Goal: Task Accomplishment & Management: Complete application form

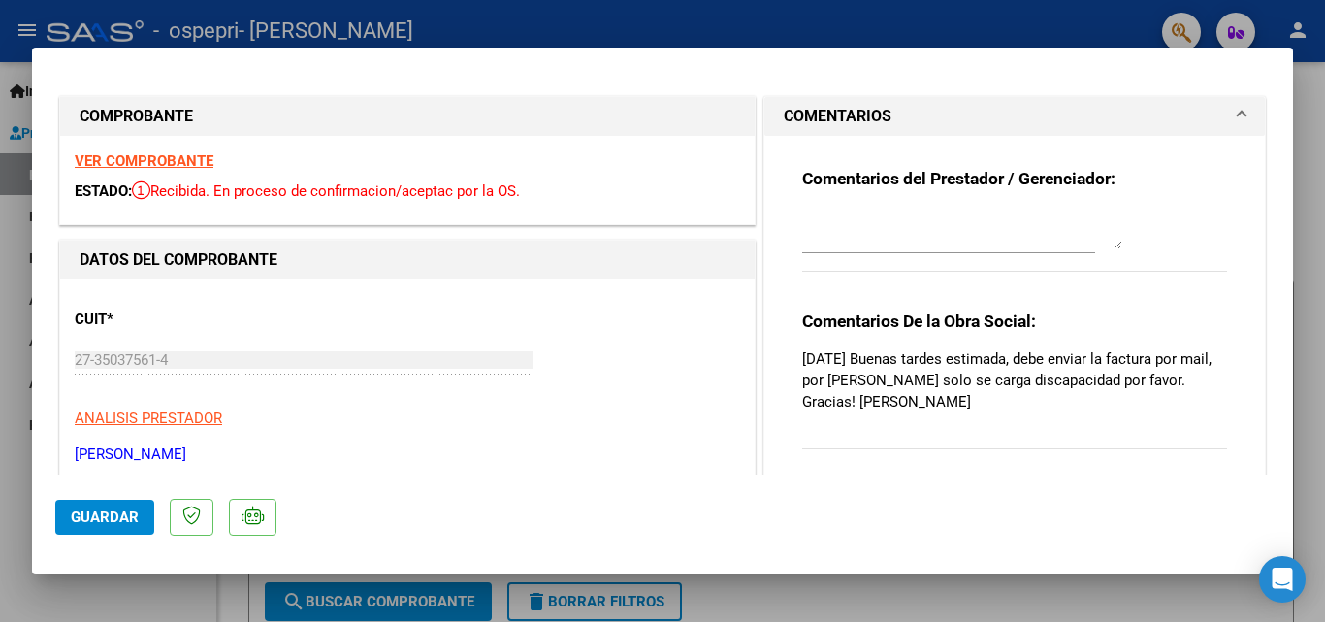
click at [1309, 237] on div at bounding box center [662, 311] width 1325 height 622
type input "$ 0,00"
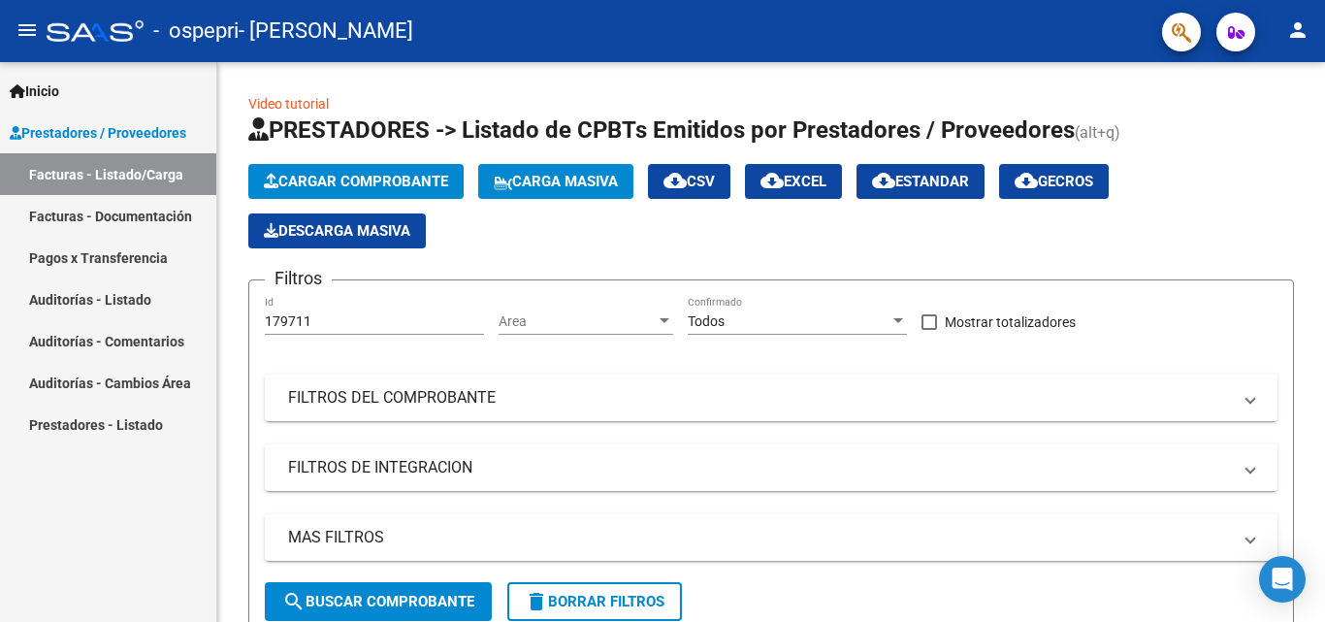
click at [91, 192] on link "Facturas - Listado/Carga" at bounding box center [108, 174] width 216 height 42
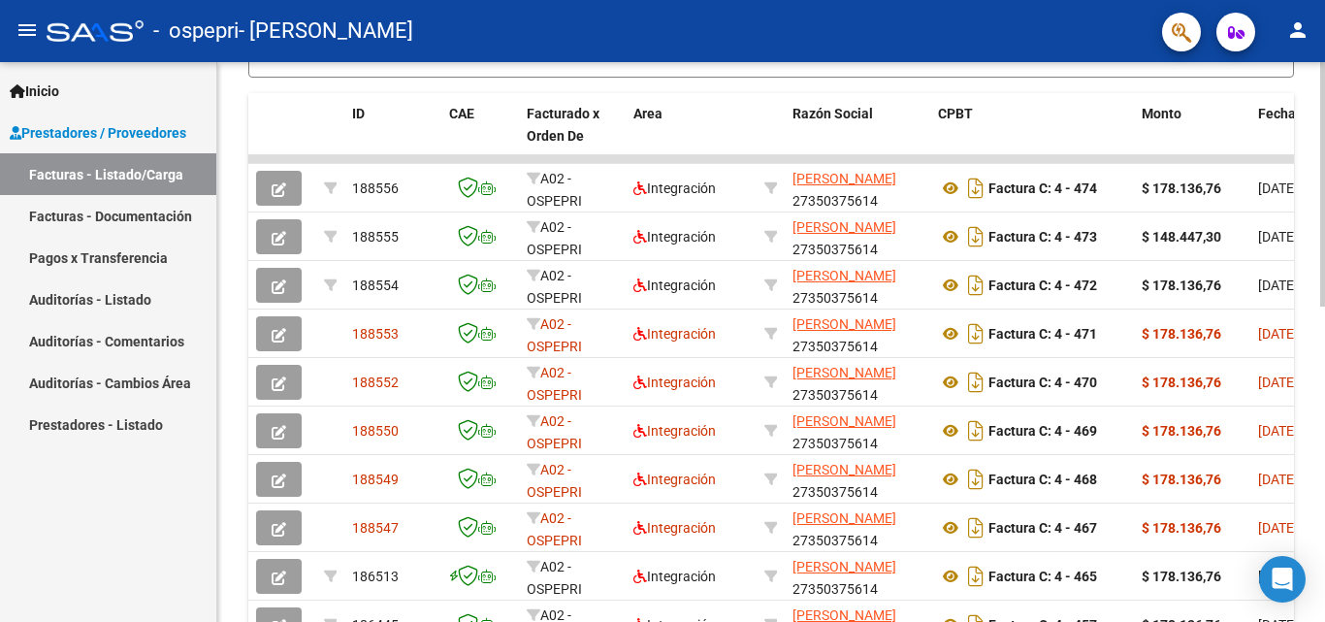
click at [1324, 587] on div at bounding box center [1322, 342] width 5 height 560
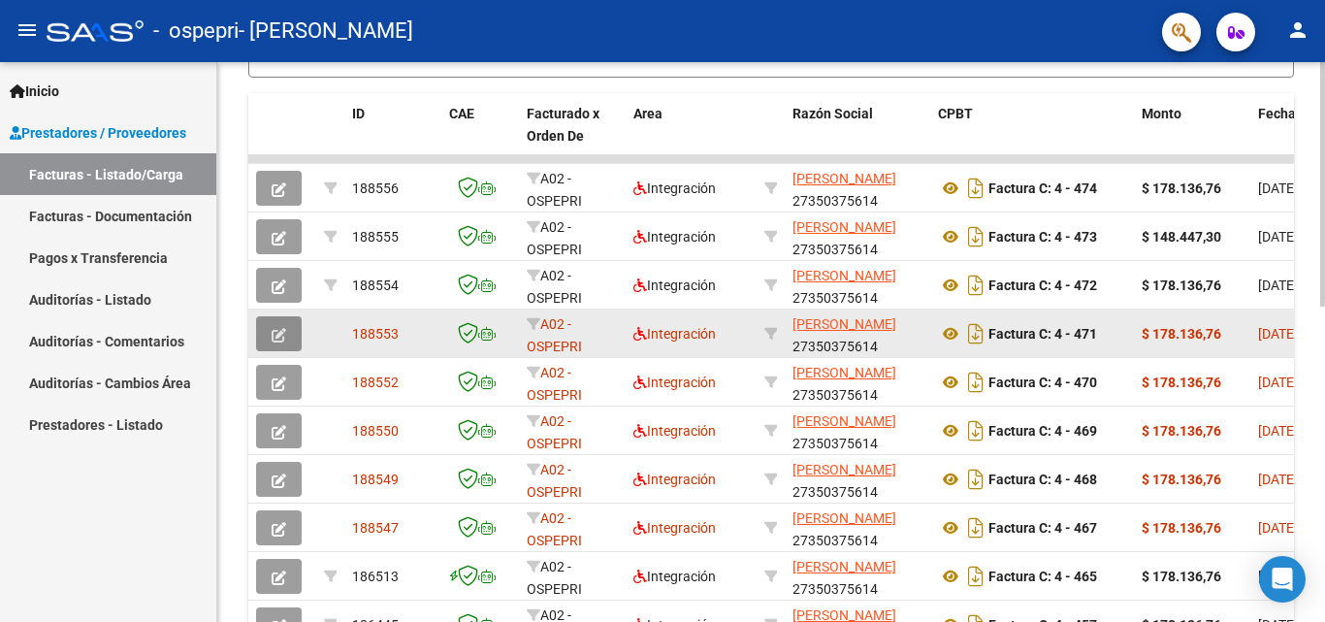
click at [291, 335] on button "button" at bounding box center [279, 333] width 46 height 35
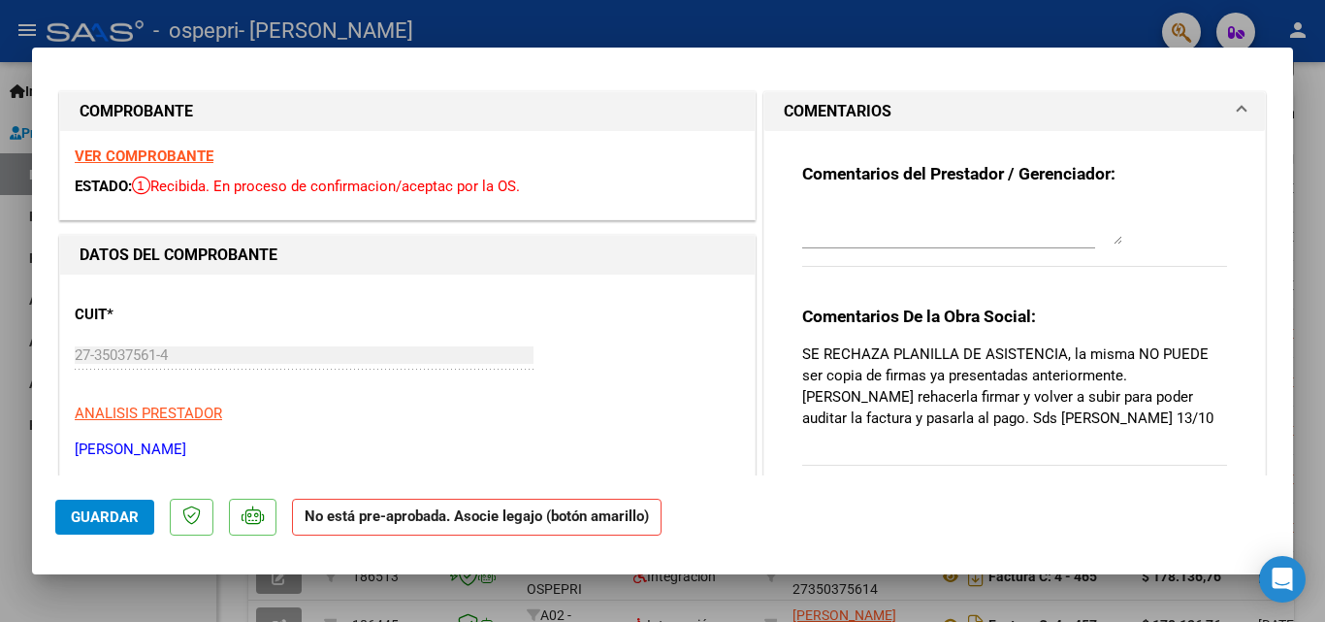
scroll to position [0, 0]
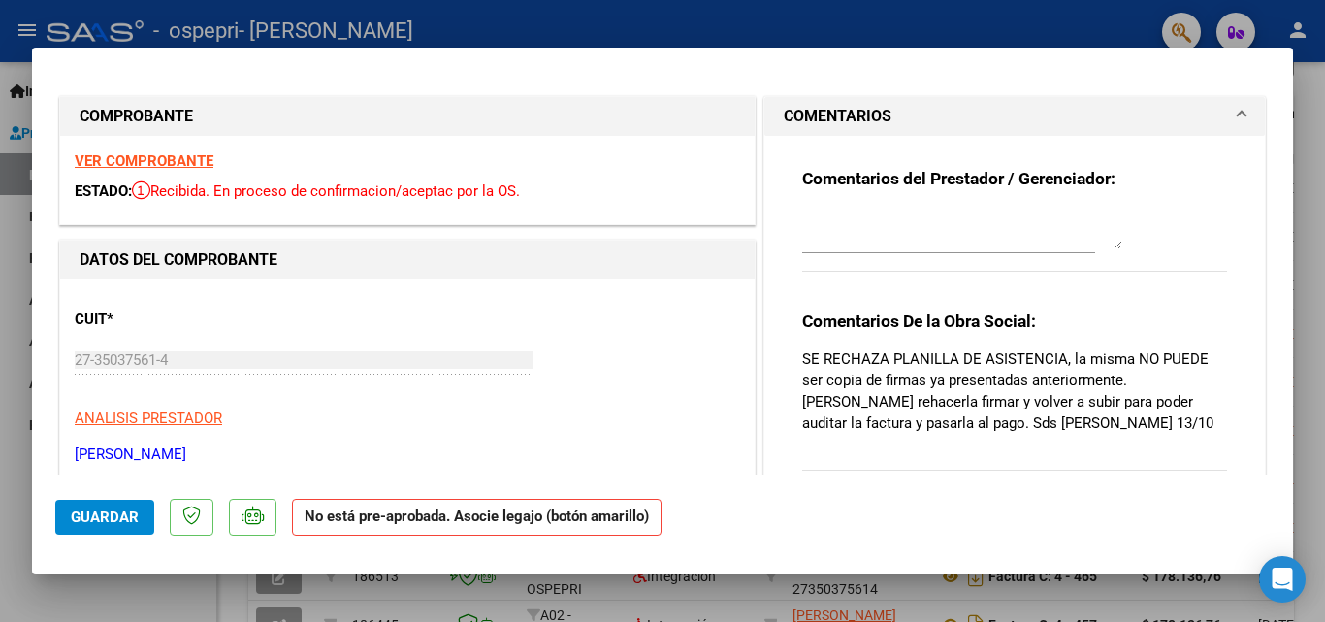
click at [1324, 188] on div at bounding box center [662, 311] width 1325 height 622
type input "$ 0,00"
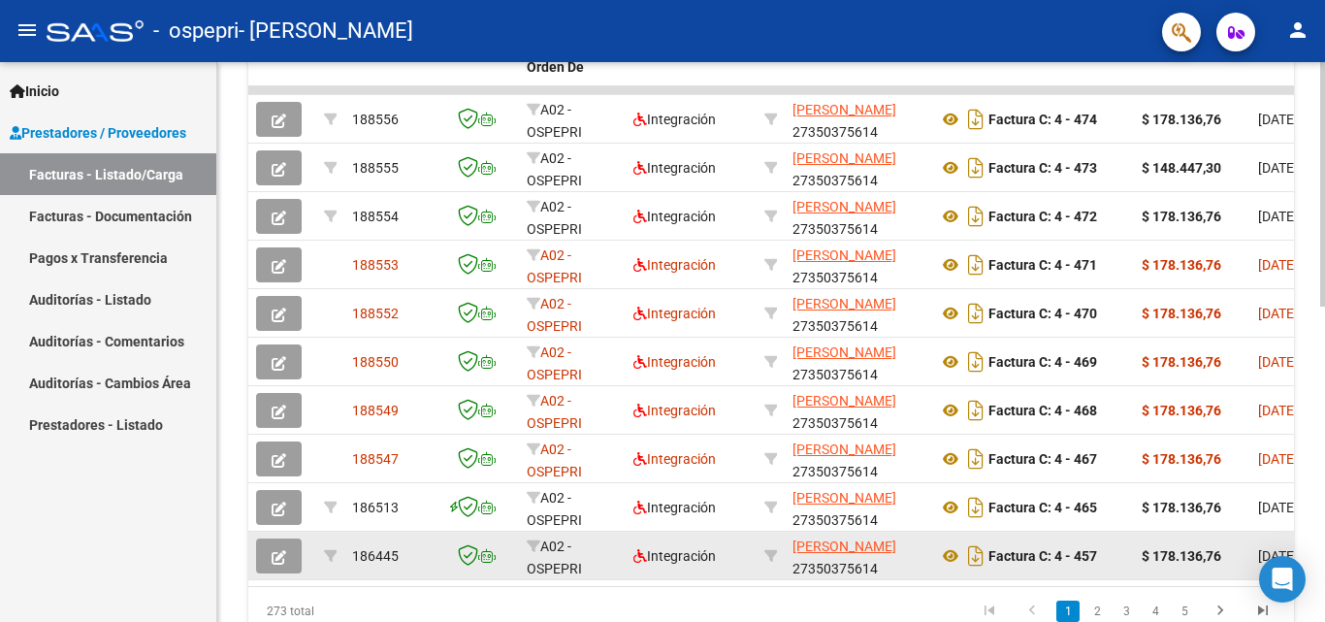
scroll to position [635, 0]
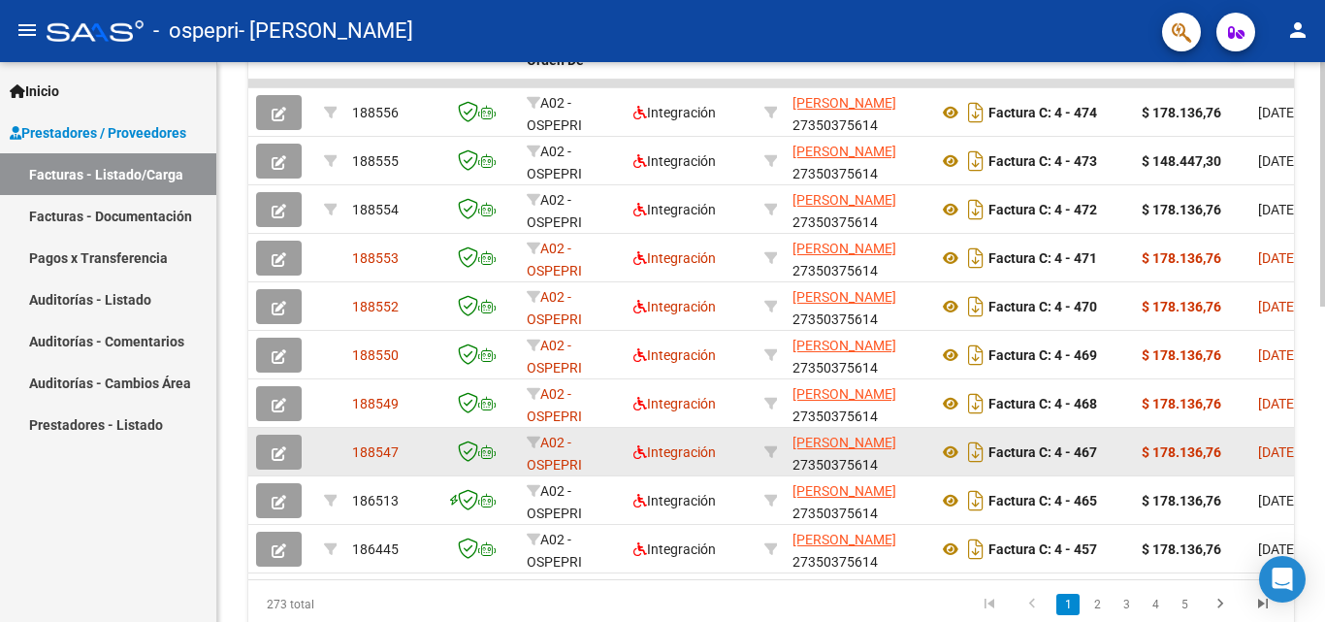
click at [375, 457] on span "188547" at bounding box center [375, 452] width 47 height 16
click at [277, 447] on icon "button" at bounding box center [279, 453] width 15 height 15
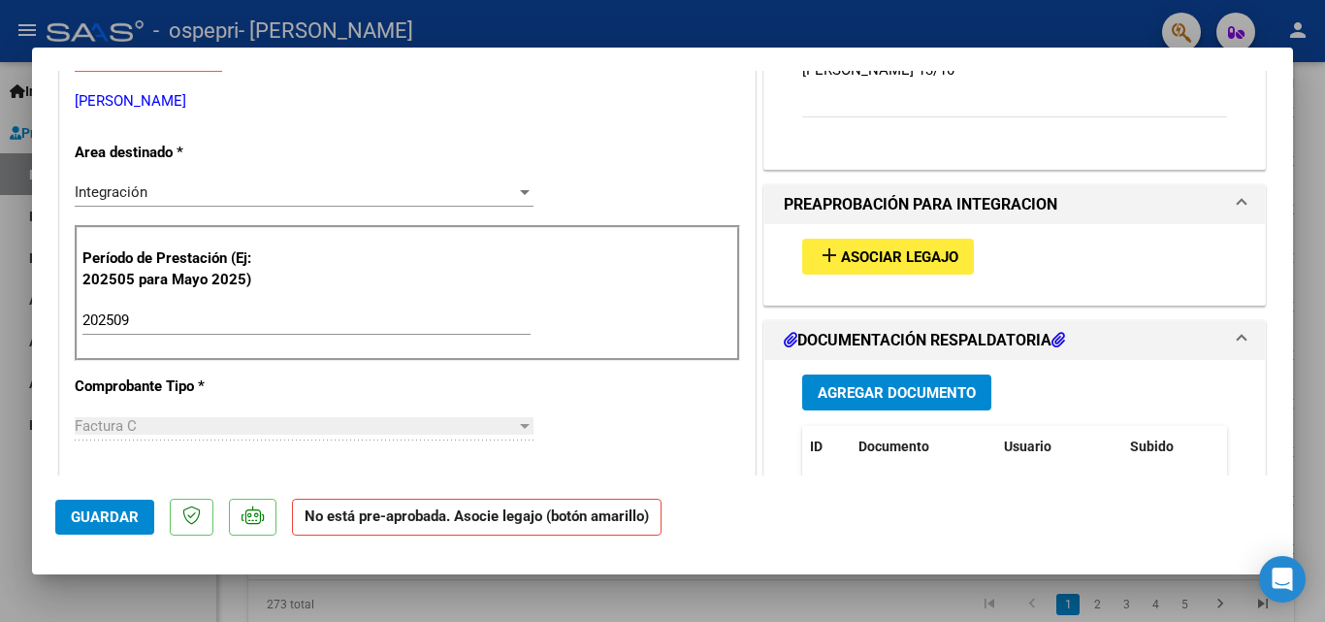
scroll to position [706, 0]
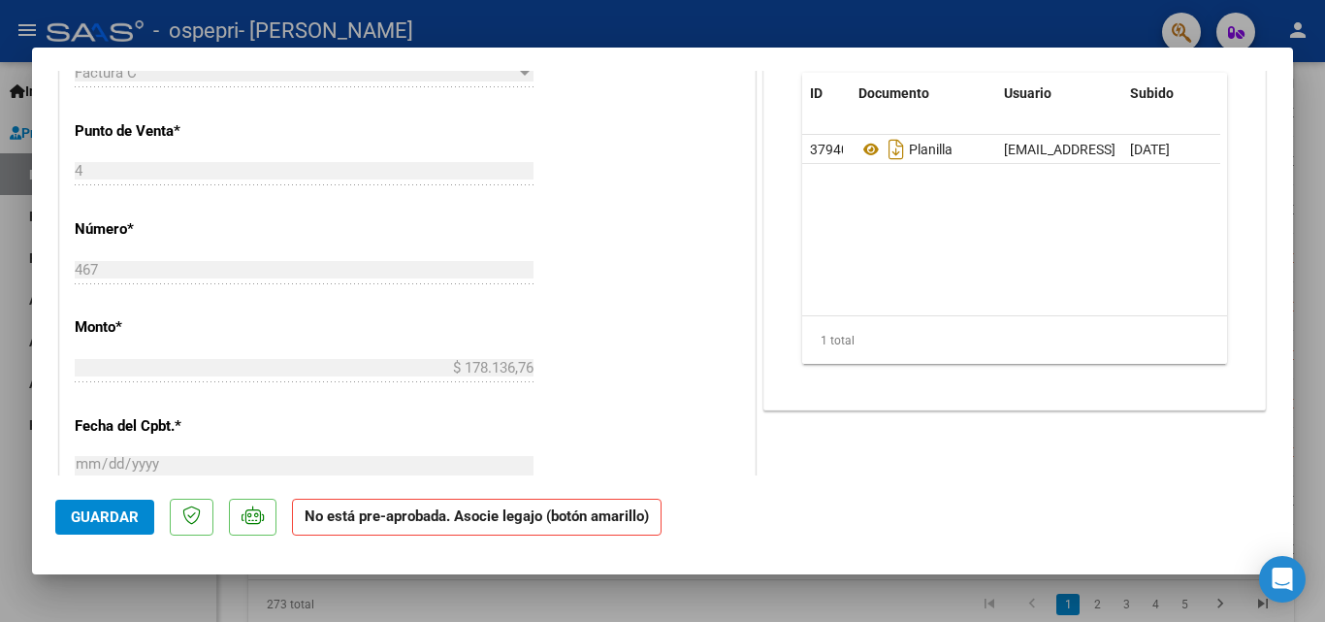
click at [1314, 120] on div at bounding box center [662, 311] width 1325 height 622
type input "$ 0,00"
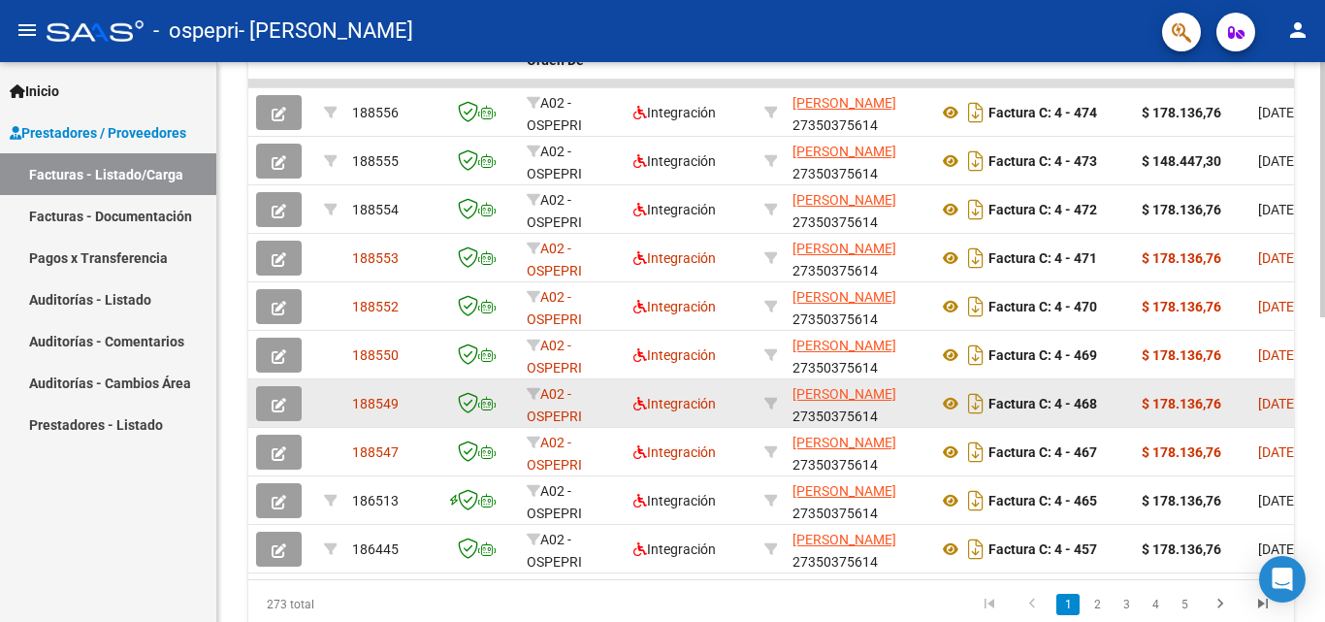
scroll to position [635, 0]
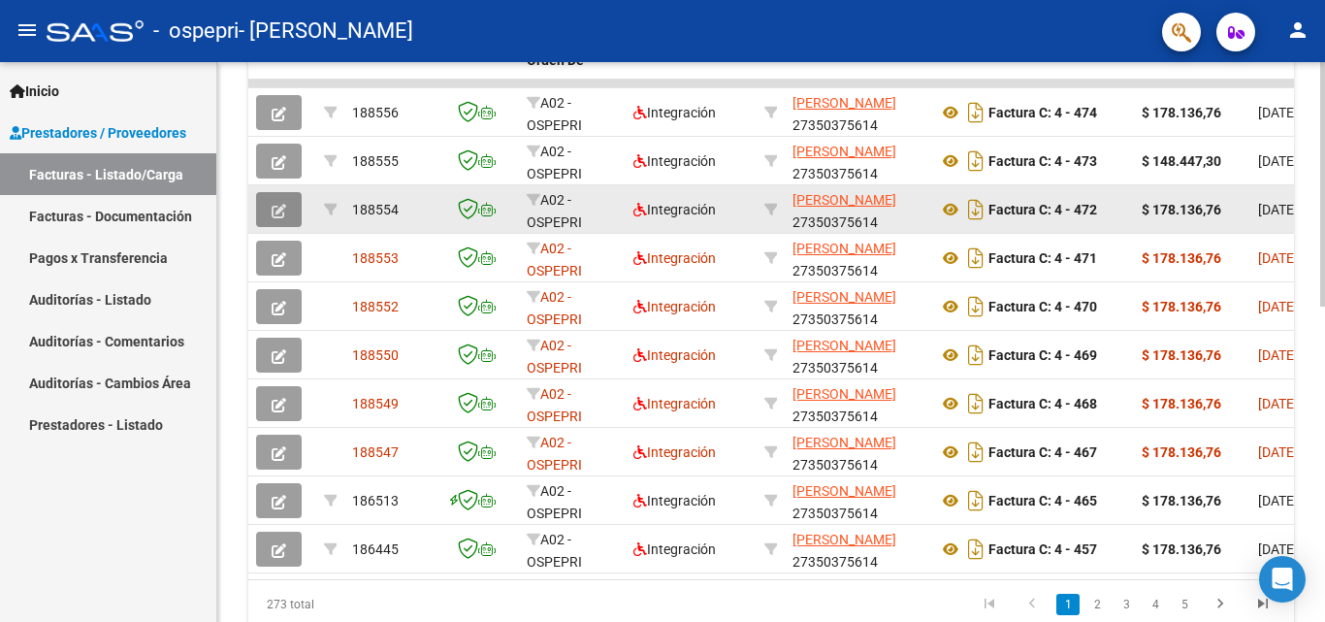
click at [286, 212] on button "button" at bounding box center [279, 209] width 46 height 35
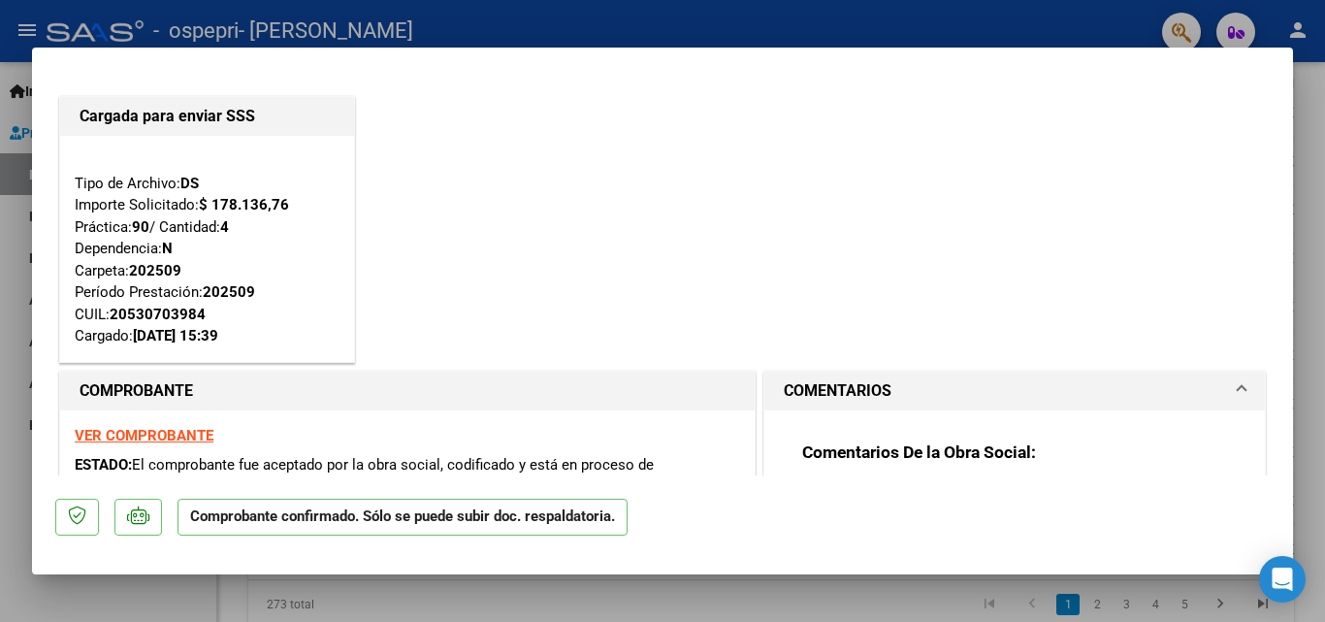
click at [1131, 452] on h3 "Comentarios De la Obra Social:" at bounding box center [1014, 451] width 425 height 21
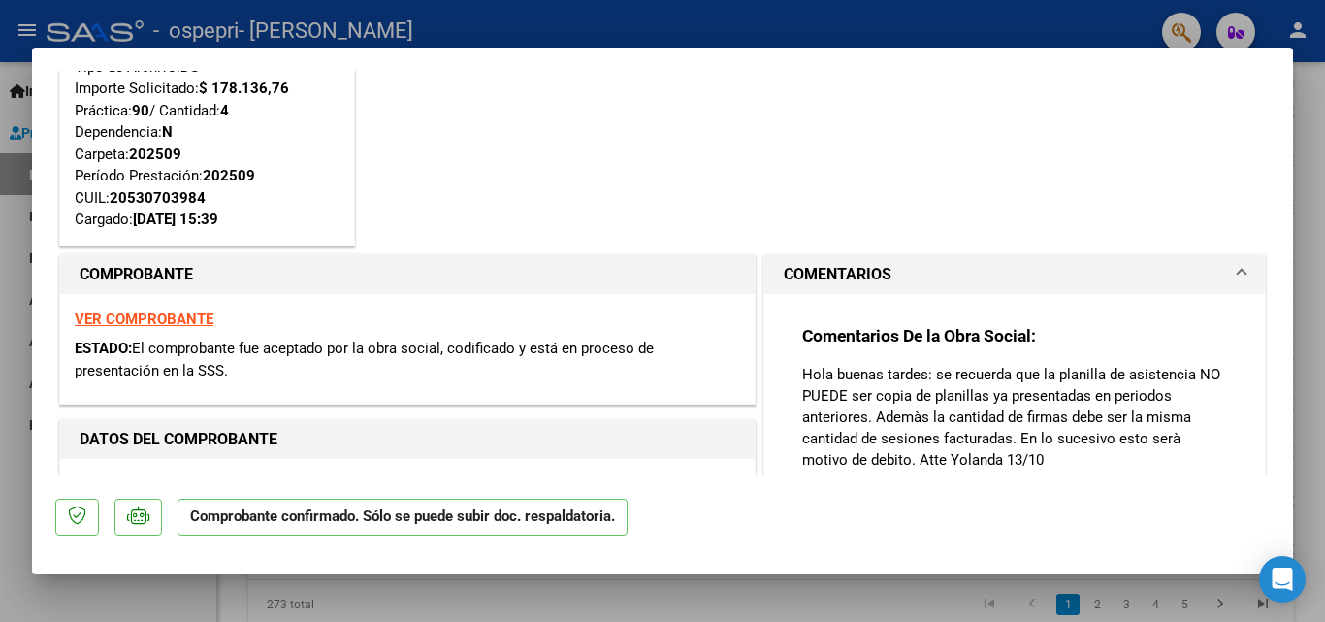
scroll to position [155, 0]
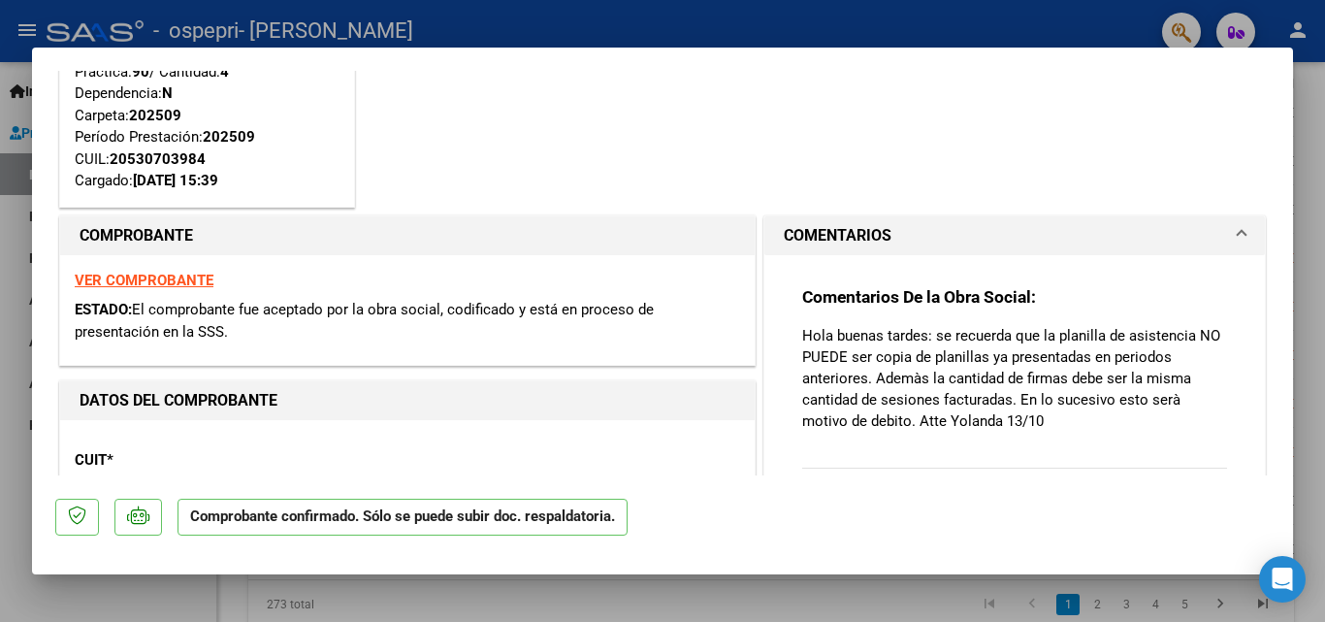
click at [1300, 311] on div at bounding box center [662, 311] width 1325 height 622
type input "$ 0,00"
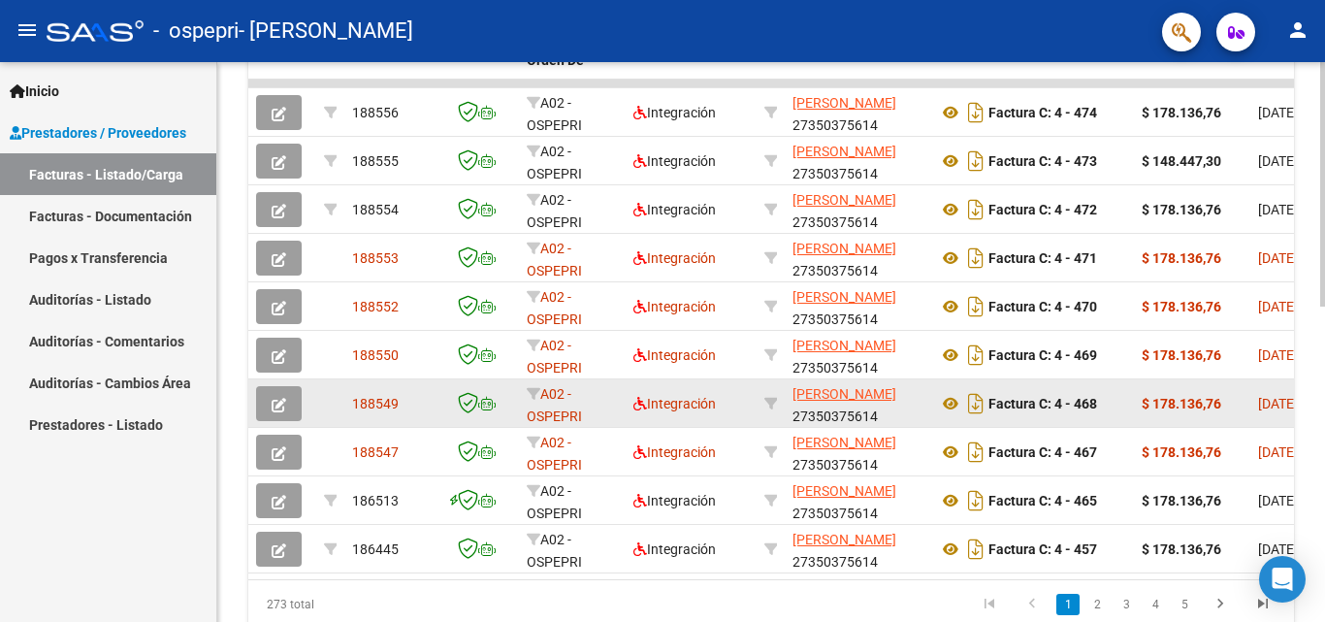
scroll to position [635, 0]
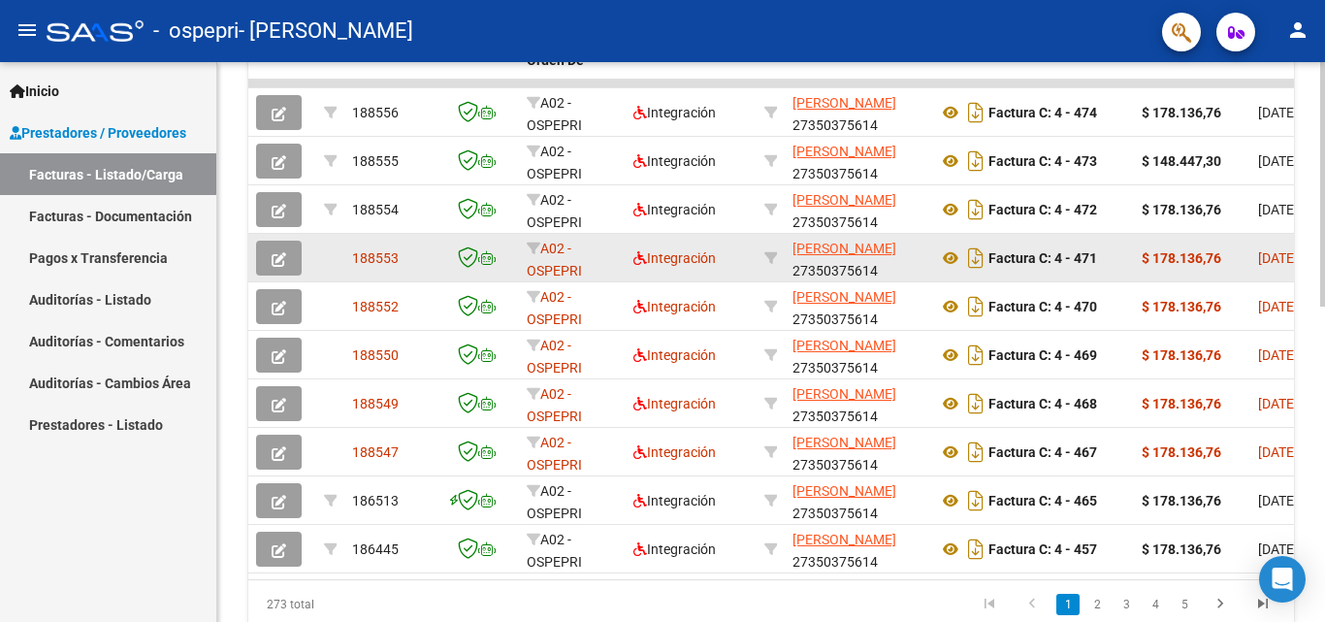
click at [277, 256] on icon "button" at bounding box center [279, 259] width 15 height 15
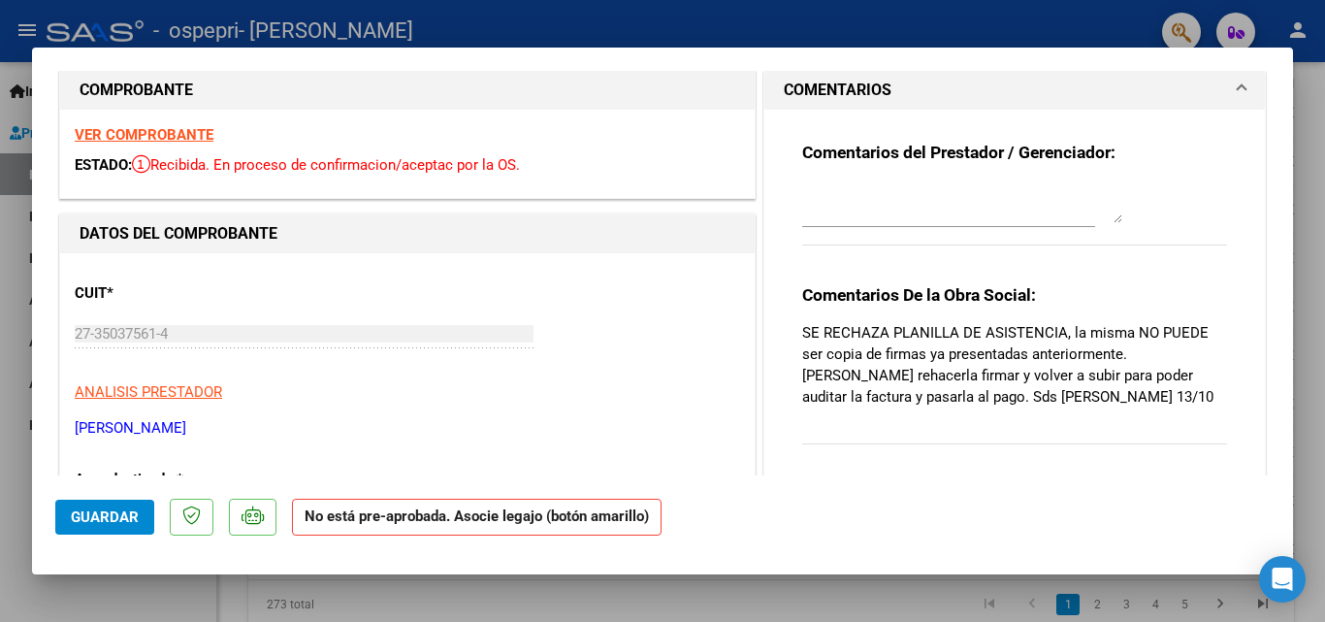
scroll to position [0, 0]
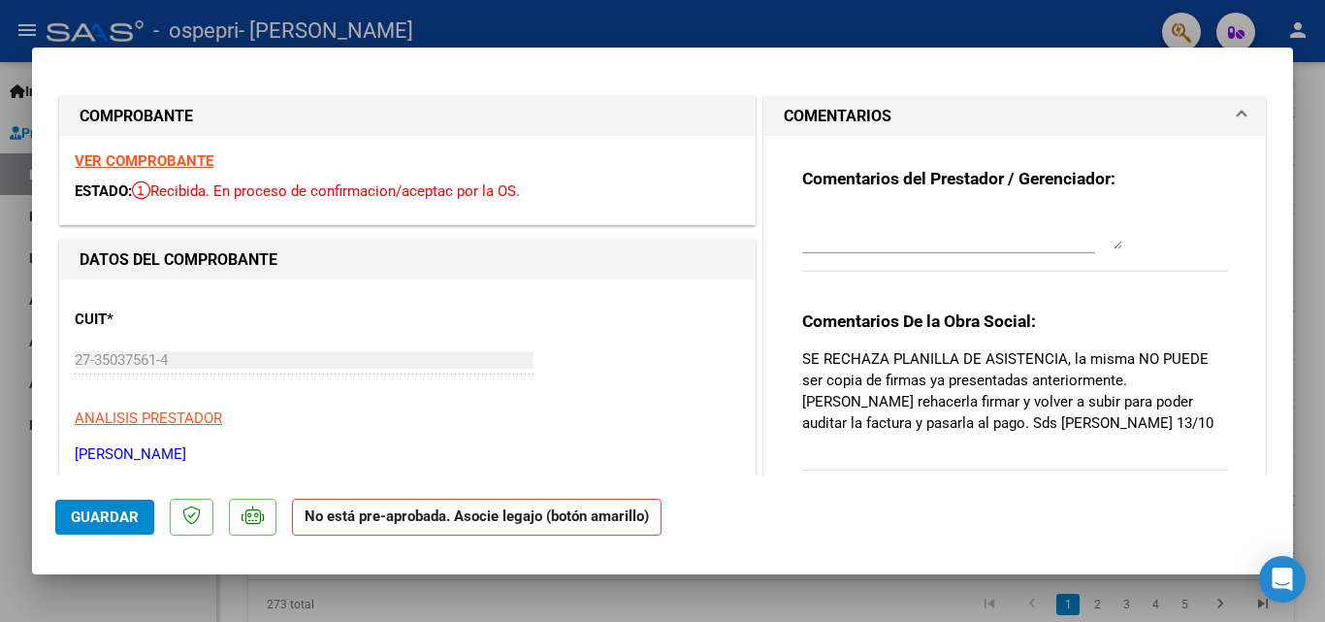
click at [1302, 101] on div at bounding box center [662, 311] width 1325 height 622
type input "$ 0,00"
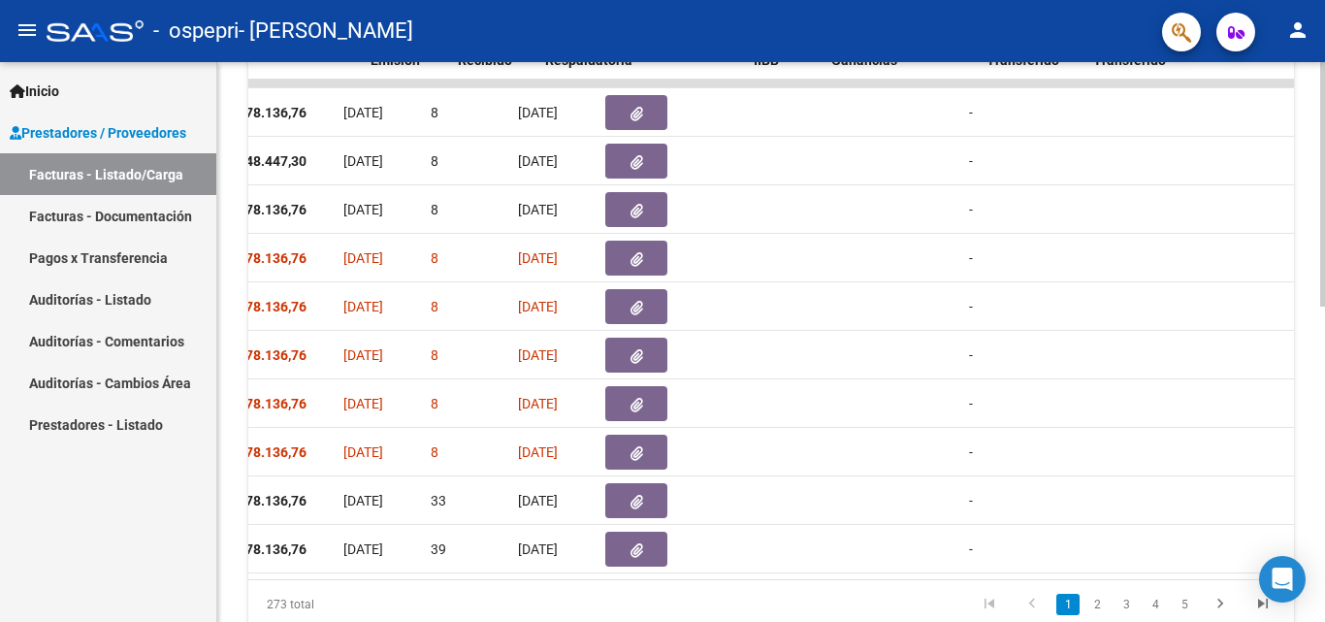
scroll to position [0, 1830]
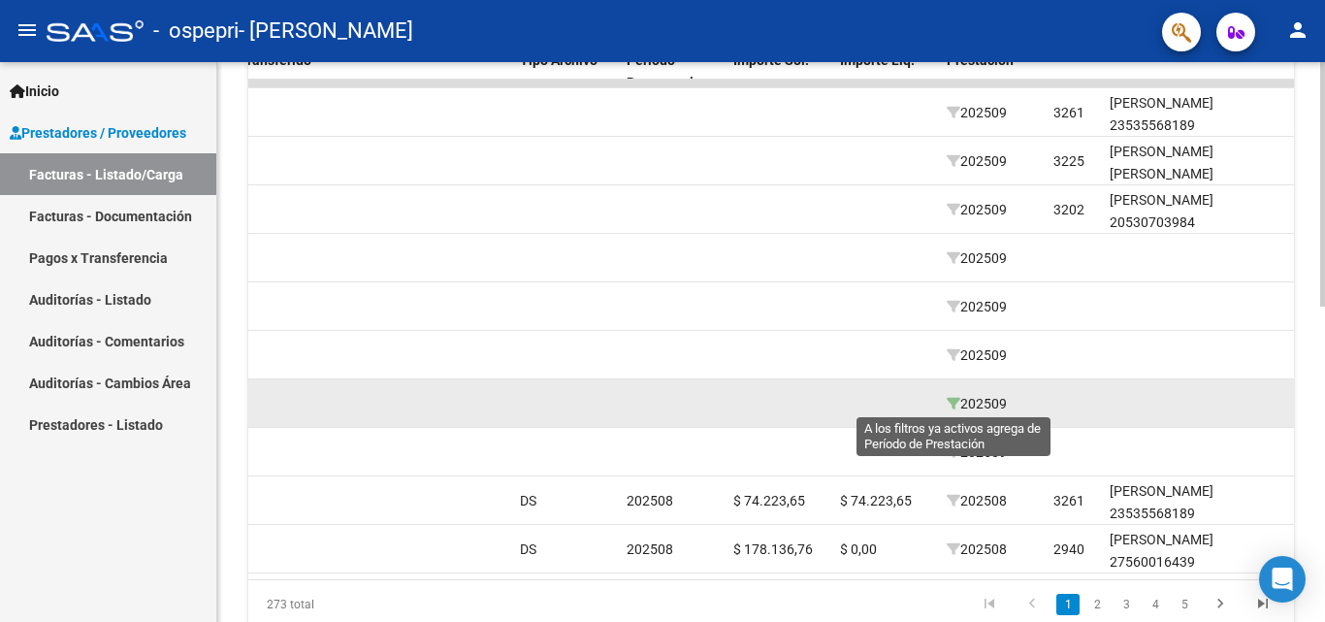
click at [949, 402] on icon at bounding box center [954, 404] width 14 height 14
type input "202509"
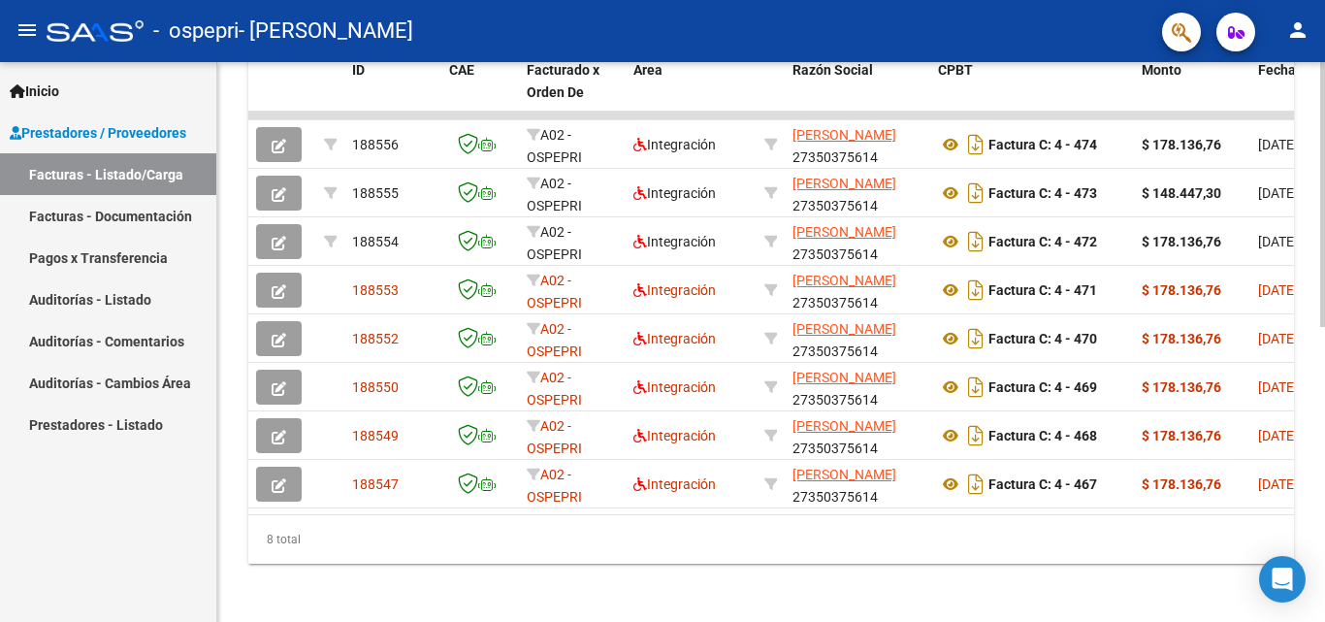
scroll to position [623, 0]
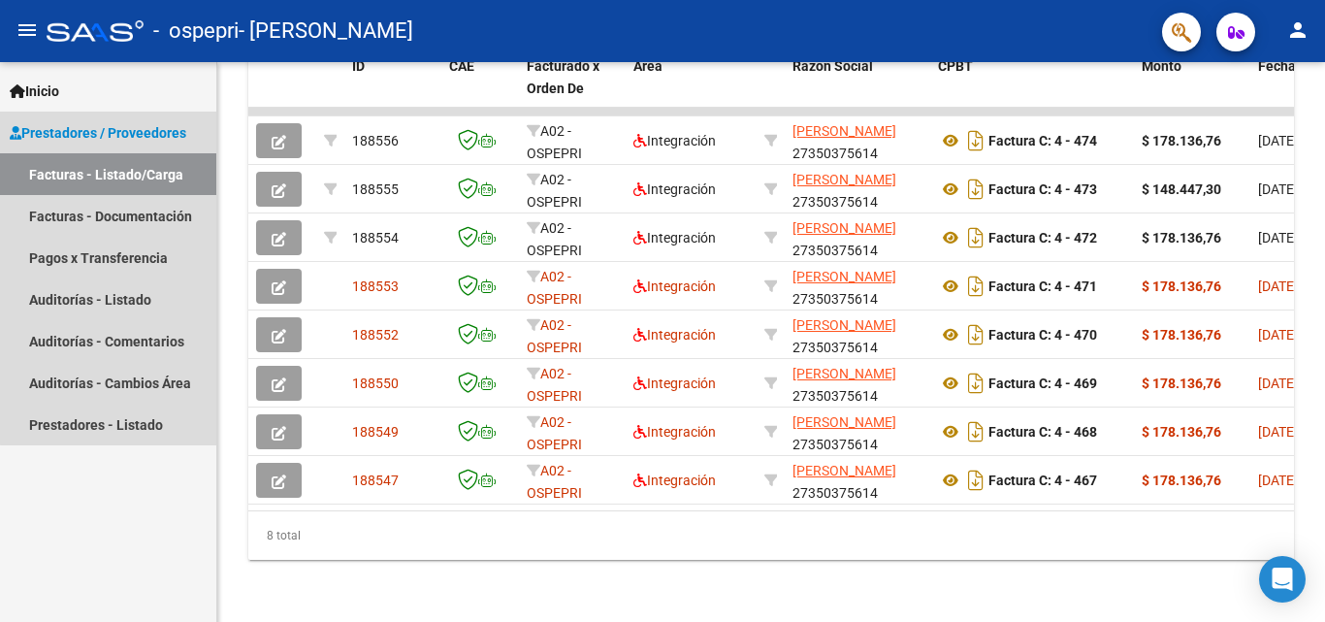
click at [110, 188] on link "Facturas - Listado/Carga" at bounding box center [108, 174] width 216 height 42
click at [124, 217] on link "Facturas - Documentación" at bounding box center [108, 216] width 216 height 42
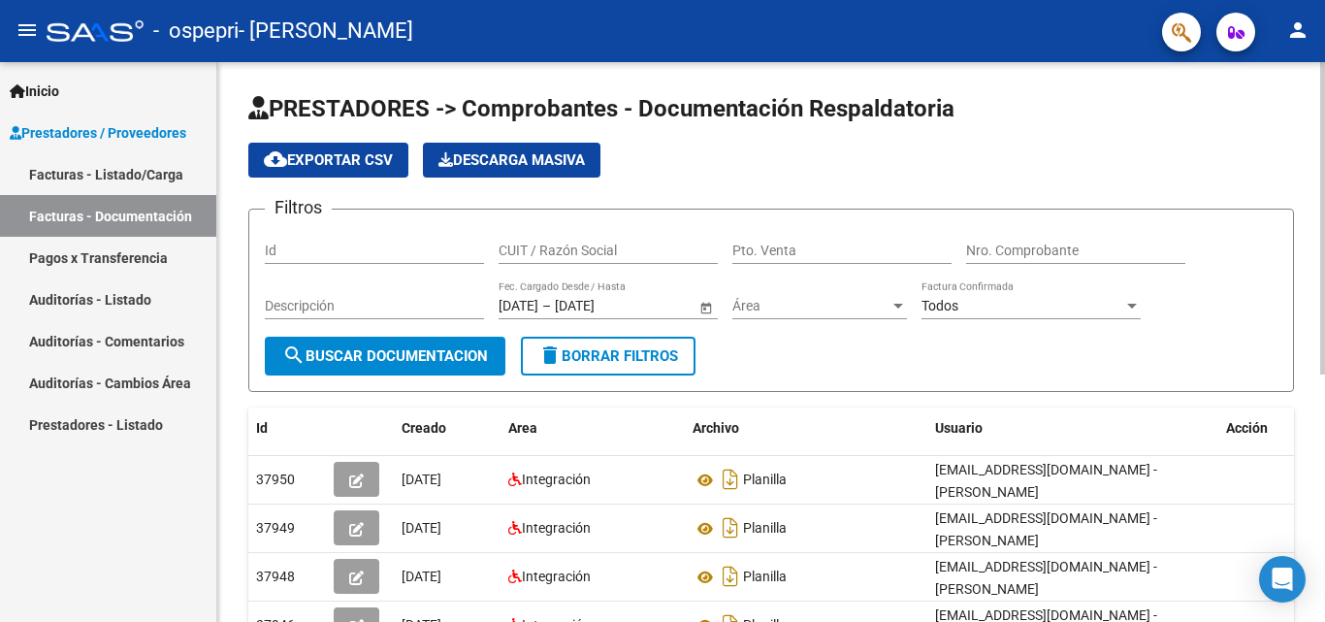
scroll to position [442, 0]
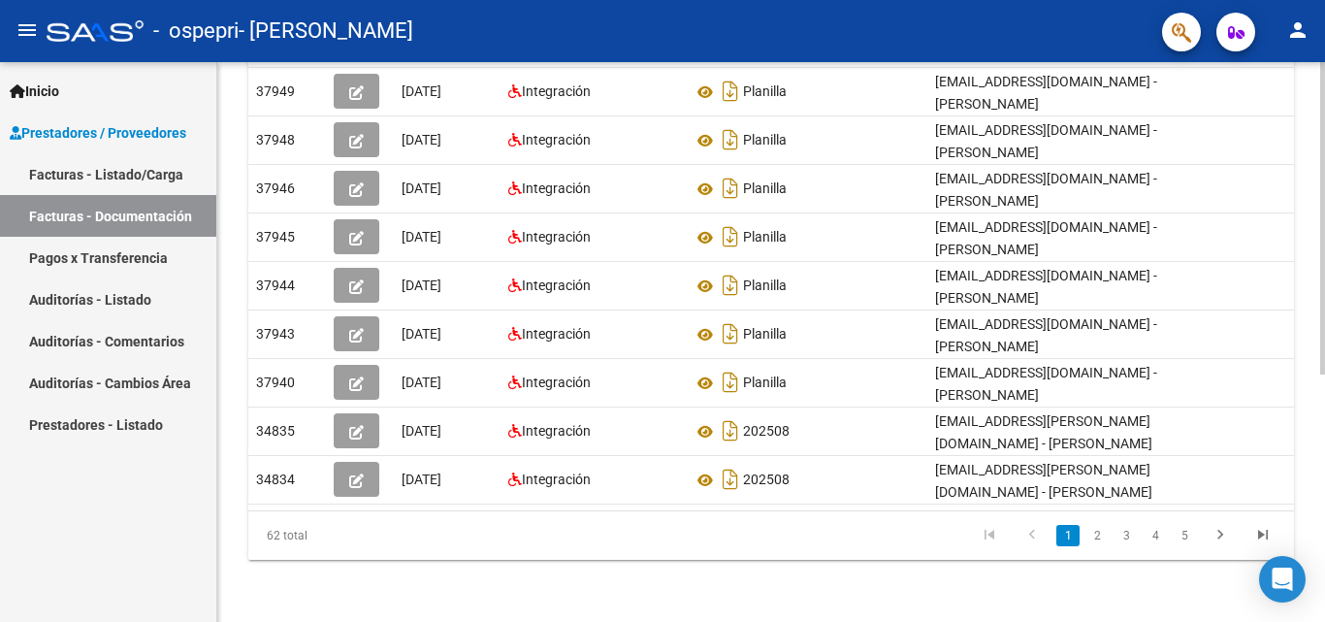
click at [1324, 543] on div at bounding box center [1322, 342] width 5 height 560
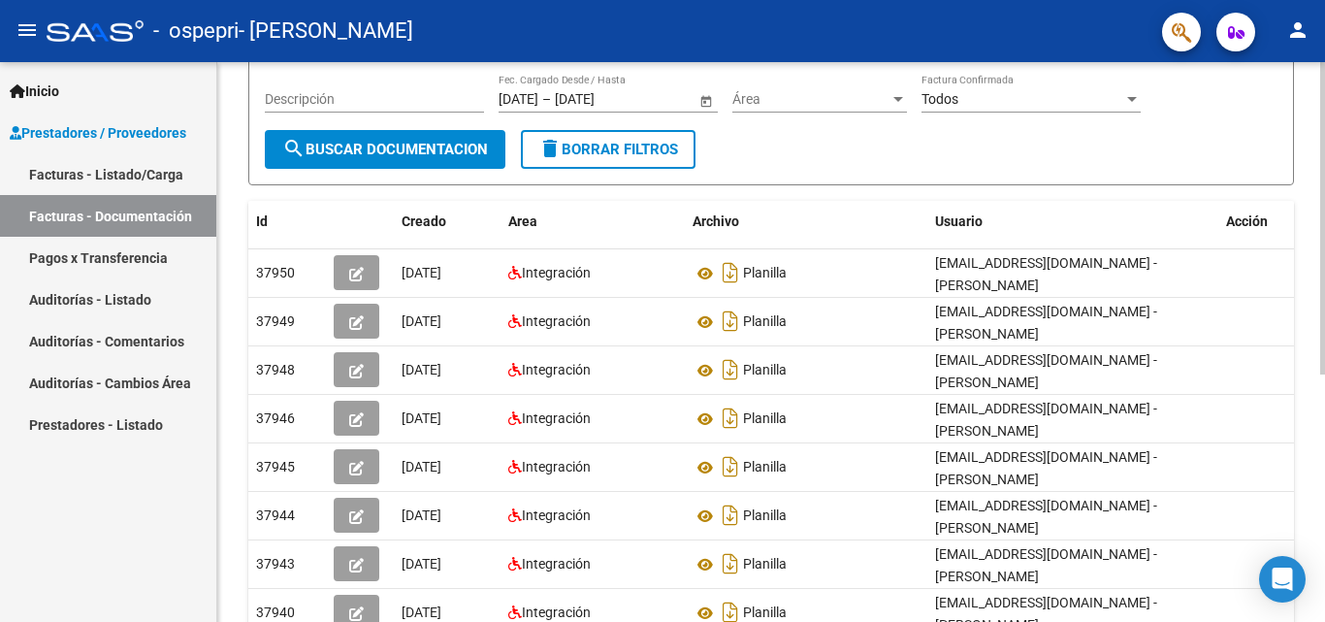
scroll to position [206, 0]
